Goal: Task Accomplishment & Management: Manage account settings

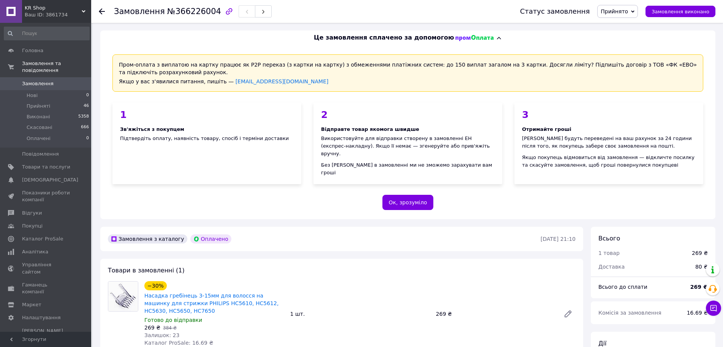
scroll to position [350, 0]
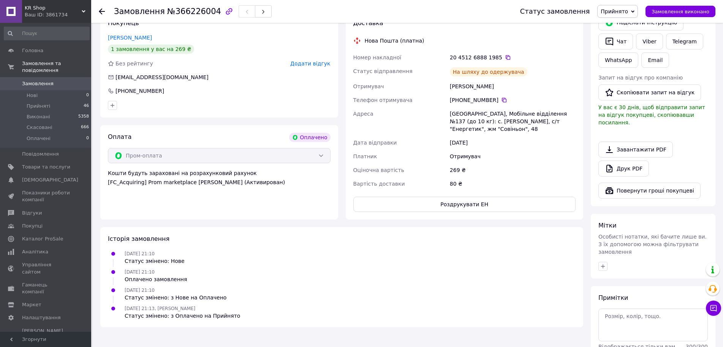
click at [33, 80] on span "Замовлення" at bounding box center [38, 83] width 32 height 7
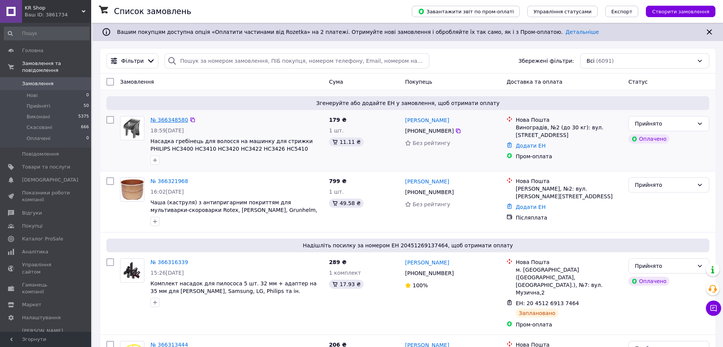
click at [173, 122] on link "№ 366348580" at bounding box center [169, 120] width 38 height 6
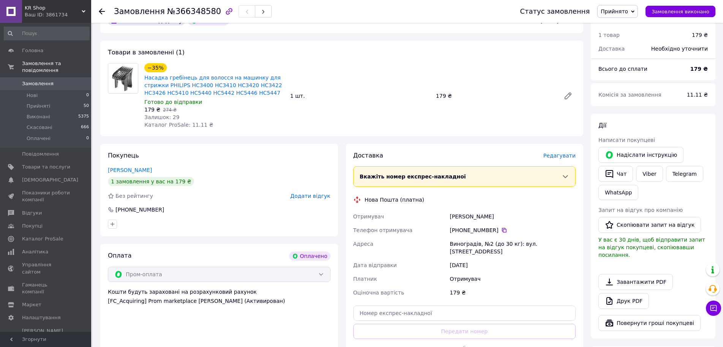
scroll to position [342, 0]
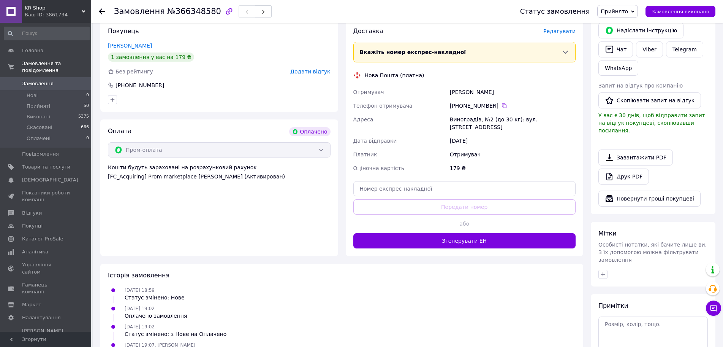
click at [475, 233] on button "Згенерувати ЕН" at bounding box center [464, 240] width 223 height 15
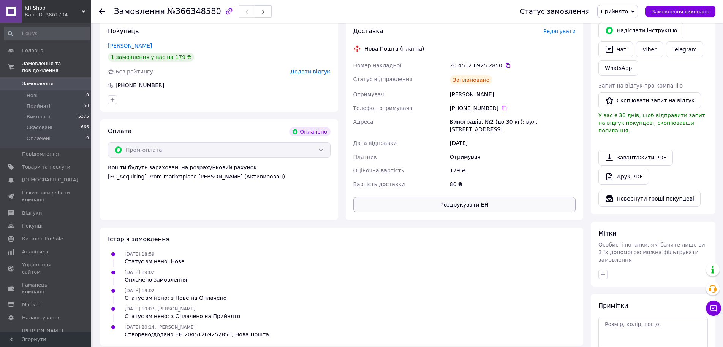
click at [469, 197] on button "Роздрукувати ЕН" at bounding box center [464, 204] width 223 height 15
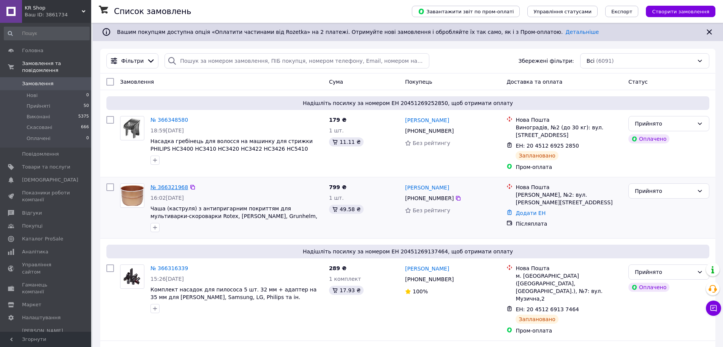
click at [171, 184] on link "№ 366321968" at bounding box center [169, 187] width 38 height 6
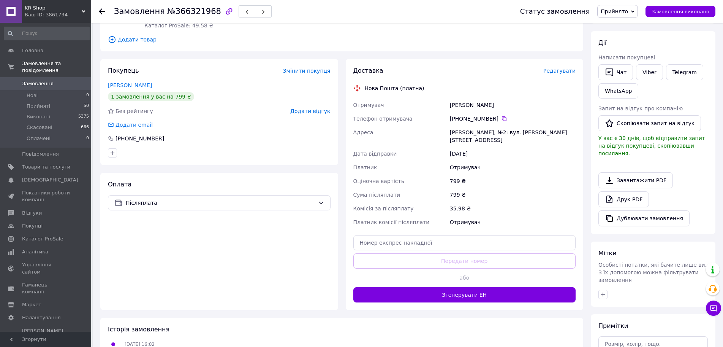
scroll to position [178, 0]
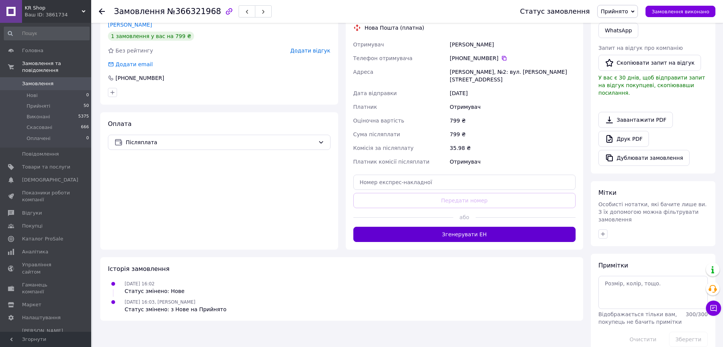
click at [469, 226] on button "Згенерувати ЕН" at bounding box center [464, 233] width 223 height 15
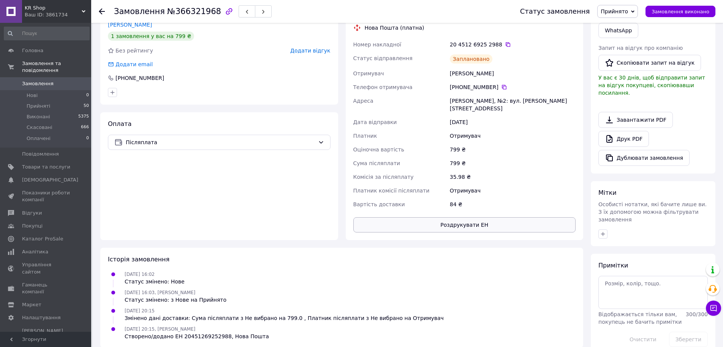
click at [475, 217] on button "Роздрукувати ЕН" at bounding box center [464, 224] width 223 height 15
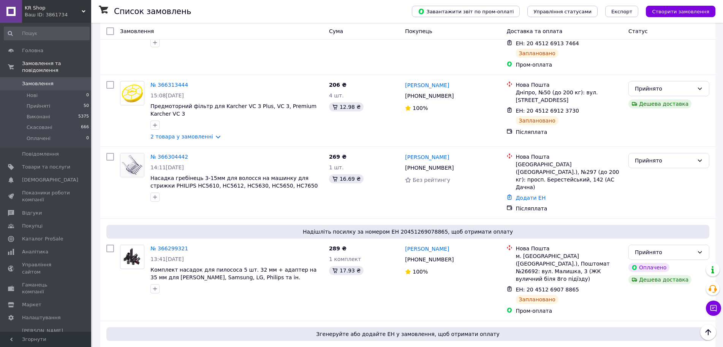
scroll to position [304, 0]
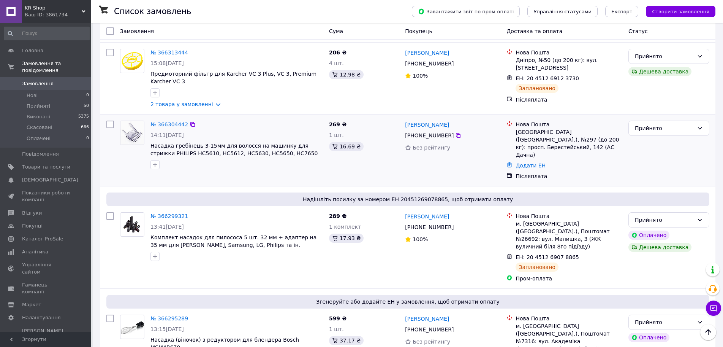
click at [171, 121] on link "№ 366304442" at bounding box center [169, 124] width 38 height 6
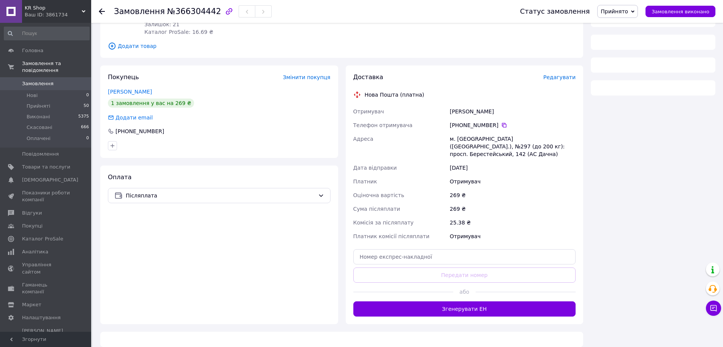
scroll to position [178, 0]
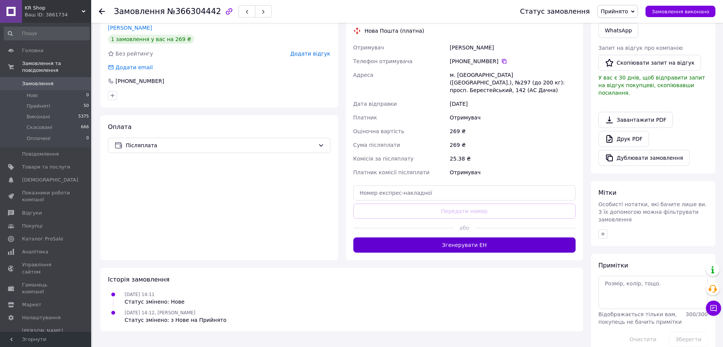
click at [465, 241] on button "Згенерувати ЕН" at bounding box center [464, 244] width 223 height 15
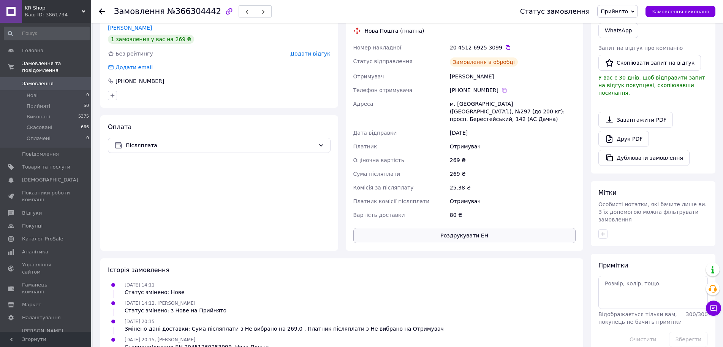
click at [466, 230] on button "Роздрукувати ЕН" at bounding box center [464, 235] width 223 height 15
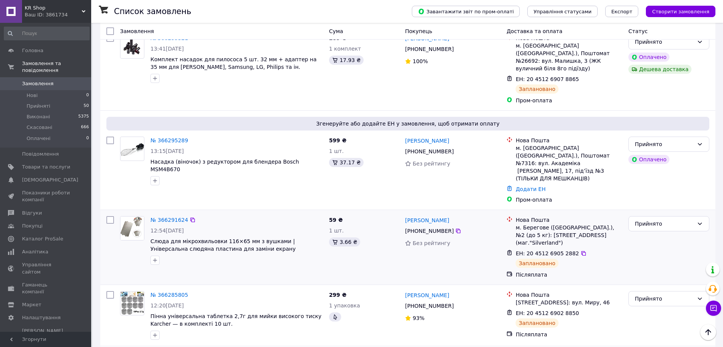
scroll to position [494, 0]
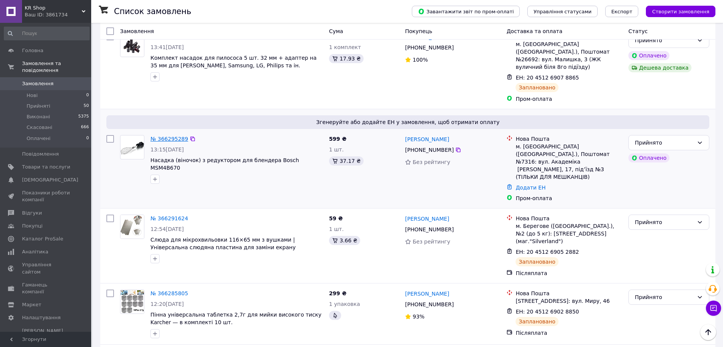
click at [168, 136] on link "№ 366295289" at bounding box center [169, 139] width 38 height 6
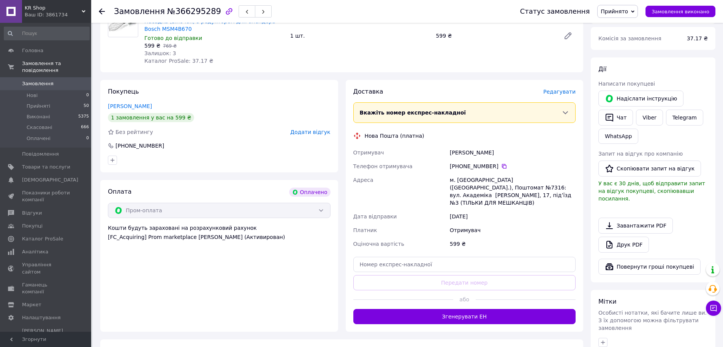
scroll to position [375, 0]
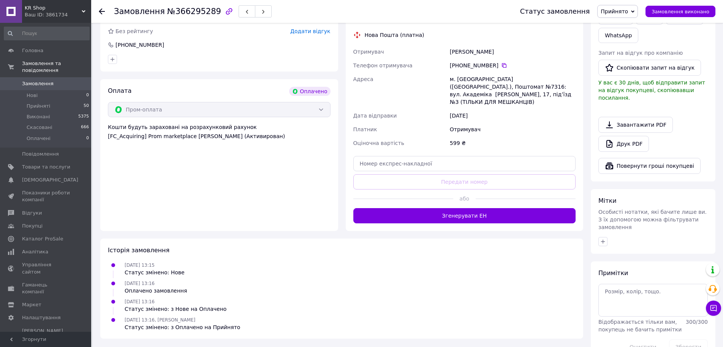
click at [469, 208] on button "Згенерувати ЕН" at bounding box center [464, 215] width 223 height 15
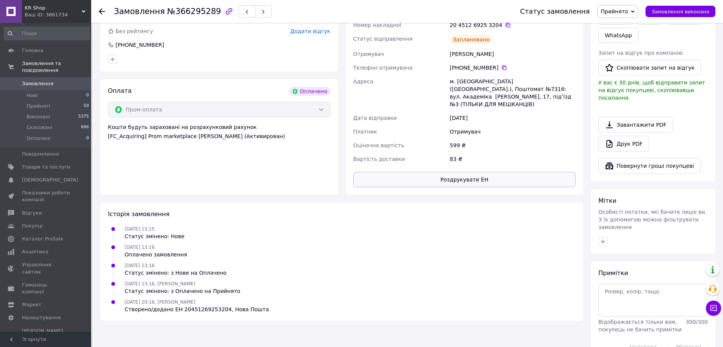
click at [477, 172] on button "Роздрукувати ЕН" at bounding box center [464, 179] width 223 height 15
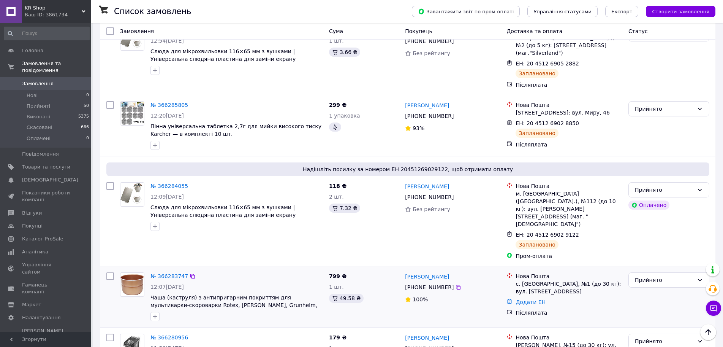
scroll to position [722, 0]
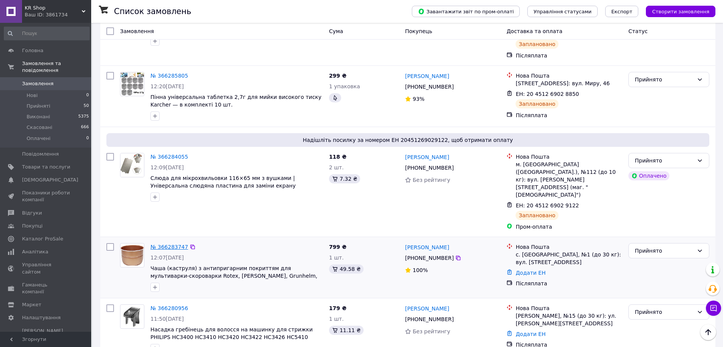
click at [169, 244] on link "№ 366283747" at bounding box center [169, 247] width 38 height 6
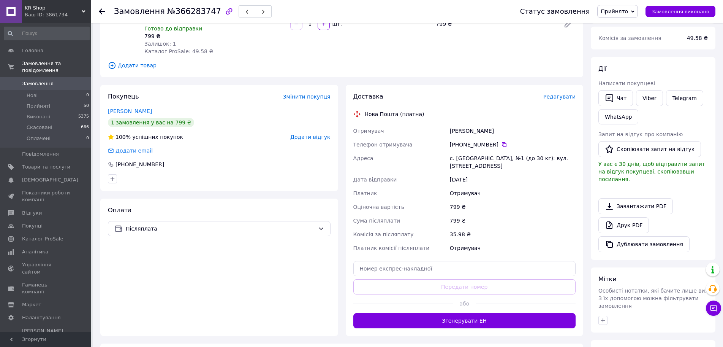
scroll to position [152, 0]
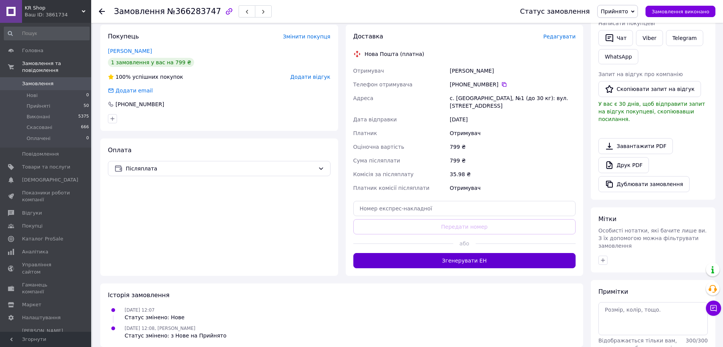
click at [473, 253] on button "Згенерувати ЕН" at bounding box center [464, 260] width 223 height 15
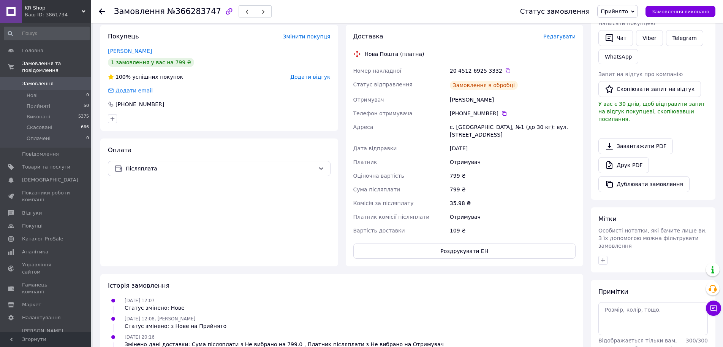
click at [468, 243] on button "Роздрукувати ЕН" at bounding box center [464, 250] width 223 height 15
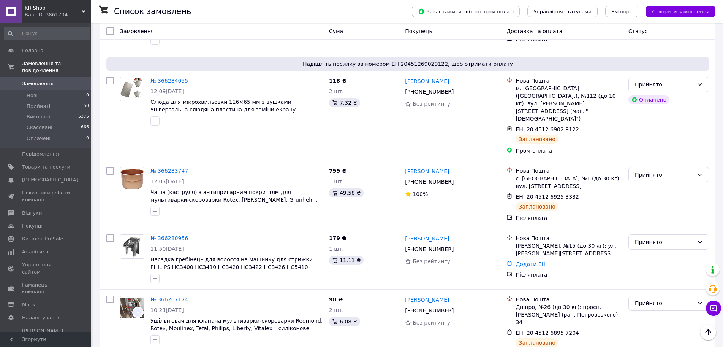
scroll to position [836, 0]
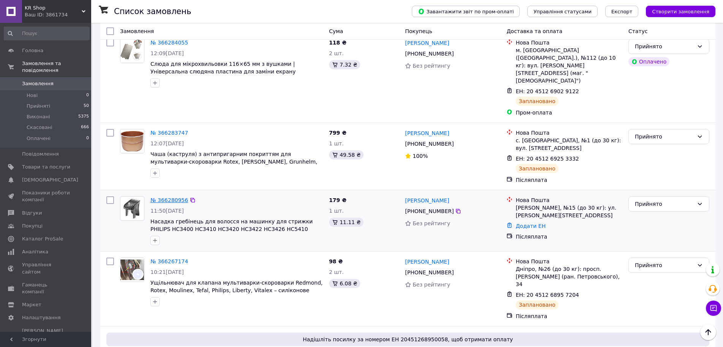
click at [166, 197] on link "№ 366280956" at bounding box center [169, 200] width 38 height 6
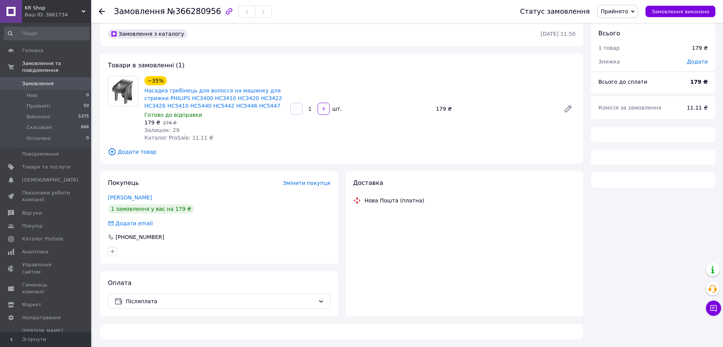
scroll to position [199, 0]
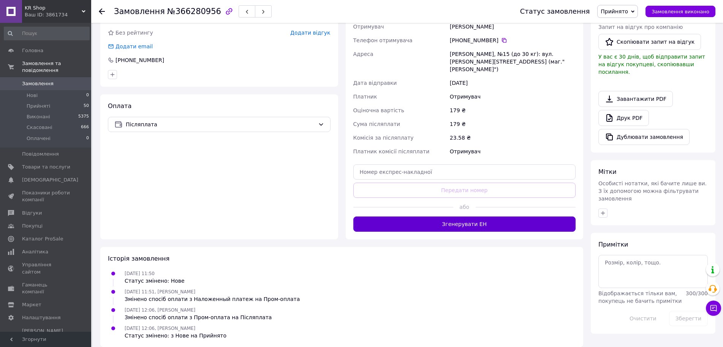
click at [453, 216] on button "Згенерувати ЕН" at bounding box center [464, 223] width 223 height 15
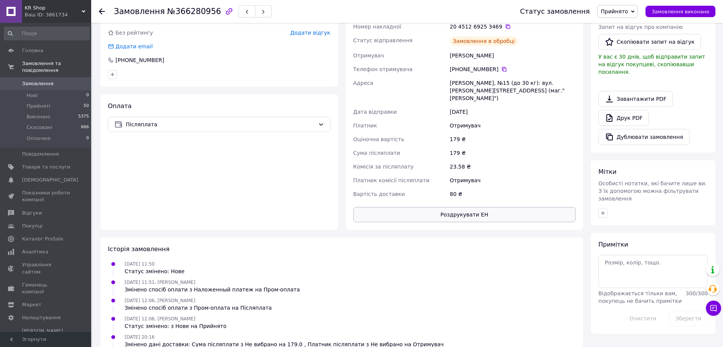
click at [470, 210] on button "Роздрукувати ЕН" at bounding box center [464, 214] width 223 height 15
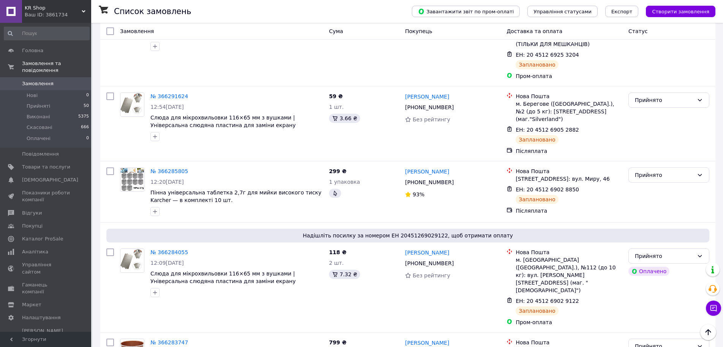
scroll to position [477, 0]
